Goal: Task Accomplishment & Management: Complete application form

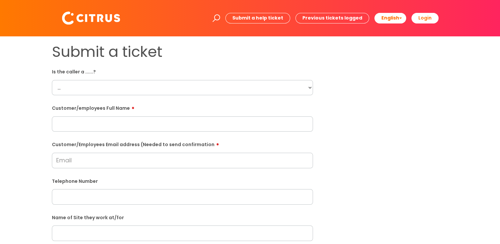
click at [127, 89] on select "... Citrus Customer Citrus Employee [DEMOGRAPHIC_DATA] Supplier" at bounding box center [182, 87] width 261 height 15
click at [353, 124] on div "Submit a ticket Is the caller a ......? ... Citrus Customer Citrus Employee [DE…" at bounding box center [250, 233] width 406 height 380
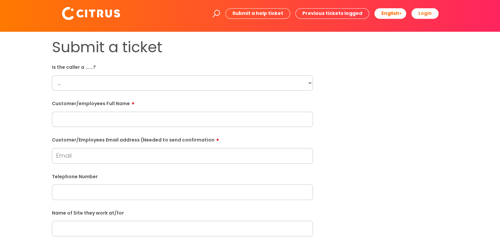
scroll to position [33, 0]
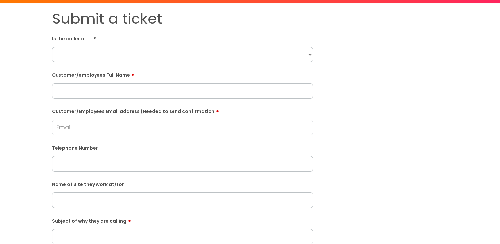
click at [190, 95] on input "text" at bounding box center [182, 90] width 261 height 15
click at [162, 126] on input "Customer/Employees Email address (Needed to send confirmation" at bounding box center [182, 127] width 261 height 15
drag, startPoint x: 154, startPoint y: 90, endPoint x: 154, endPoint y: 95, distance: 4.6
click at [154, 90] on input "text" at bounding box center [182, 90] width 261 height 15
click at [199, 90] on input "text" at bounding box center [182, 90] width 261 height 15
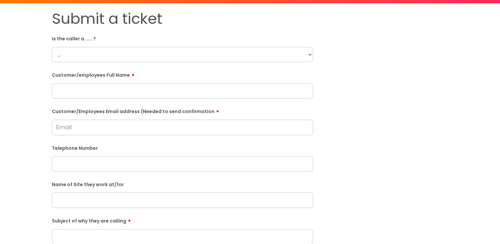
paste input "David Kovanda"
type input "David Kovanda"
click at [179, 59] on select "... Citrus Customer Citrus Employee Contractor Supplier" at bounding box center [182, 54] width 261 height 15
select select "Citrus Employee"
click at [52, 47] on select "... Citrus Customer Citrus Employee Contractor Supplier" at bounding box center [182, 54] width 261 height 15
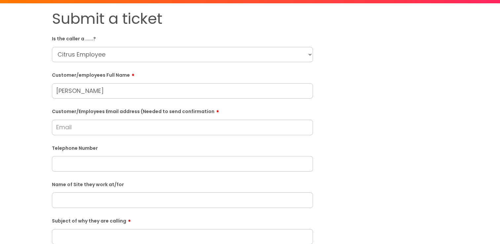
click at [139, 133] on input "Customer/Employees Email address (Needed to send confirmation" at bounding box center [182, 127] width 261 height 15
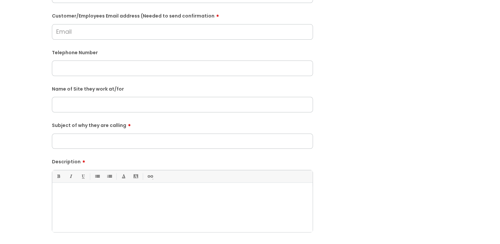
scroll to position [132, 0]
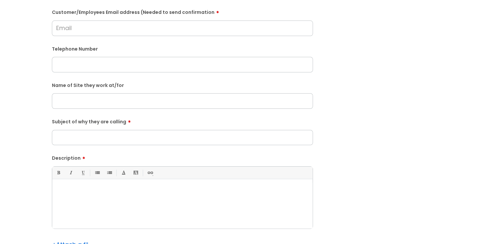
click at [128, 100] on input "text" at bounding box center [182, 100] width 261 height 15
type input "Grayling"
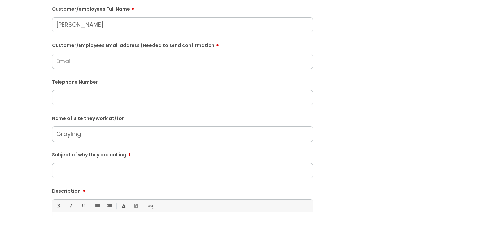
click at [131, 166] on input "Subject of why they are calling" at bounding box center [182, 170] width 261 height 15
type input "He has not been paid yet"
click at [89, 62] on input "Customer/Employees Email address (Needed to send confirmation" at bounding box center [182, 61] width 261 height 15
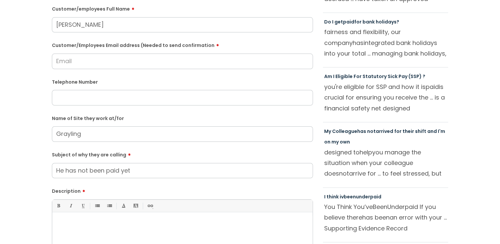
click at [196, 137] on input "Grayling" at bounding box center [182, 133] width 261 height 15
click at [225, 131] on input "Grayling" at bounding box center [182, 133] width 261 height 15
type input "Grayling Well Park"
click at [153, 66] on input "Customer/Employees Email address (Needed to send confirmation" at bounding box center [182, 61] width 261 height 15
type input "davidkovanda994@gmail.com"
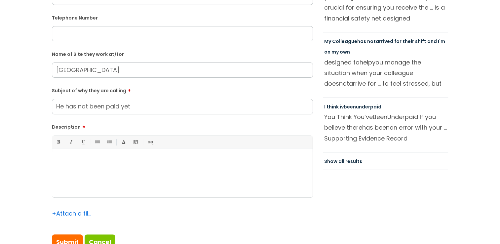
scroll to position [198, 0]
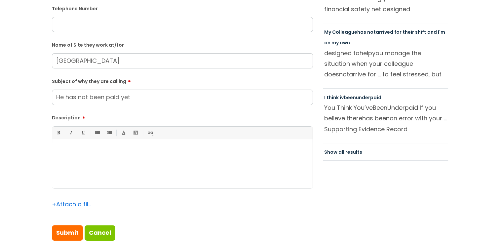
click at [139, 175] on div at bounding box center [182, 165] width 260 height 46
paste div
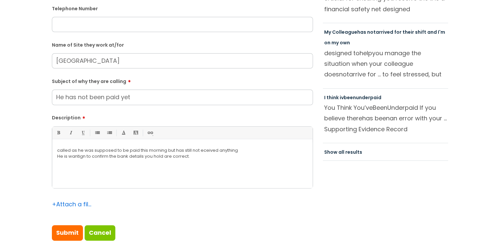
click at [58, 150] on p "called as he was supposed to be paid this morning but has still not eceived any…" at bounding box center [182, 150] width 250 height 6
click at [148, 29] on input "text" at bounding box center [182, 24] width 261 height 15
paste input "07711816323"
type input "07711816323"
click at [56, 150] on div "called as he was supposed to be paid this morning but has still not eceived any…" at bounding box center [182, 165] width 260 height 46
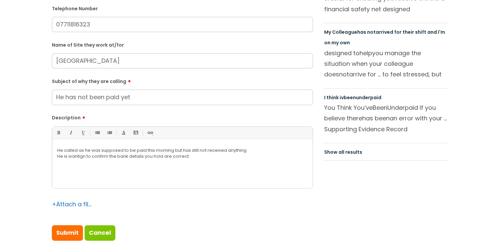
click at [254, 152] on p "He called as he was supposed to be paid this morning but has still not received…" at bounding box center [182, 150] width 250 height 6
click at [131, 159] on p "He called as he was supposed to be paid this morning but has still not received…" at bounding box center [182, 153] width 250 height 12
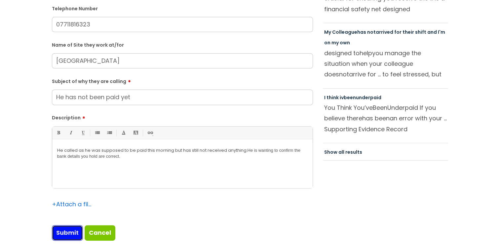
click at [65, 232] on input "Submit" at bounding box center [67, 232] width 31 height 15
type input "Please Wait..."
